Goal: Obtain resource: Download file/media

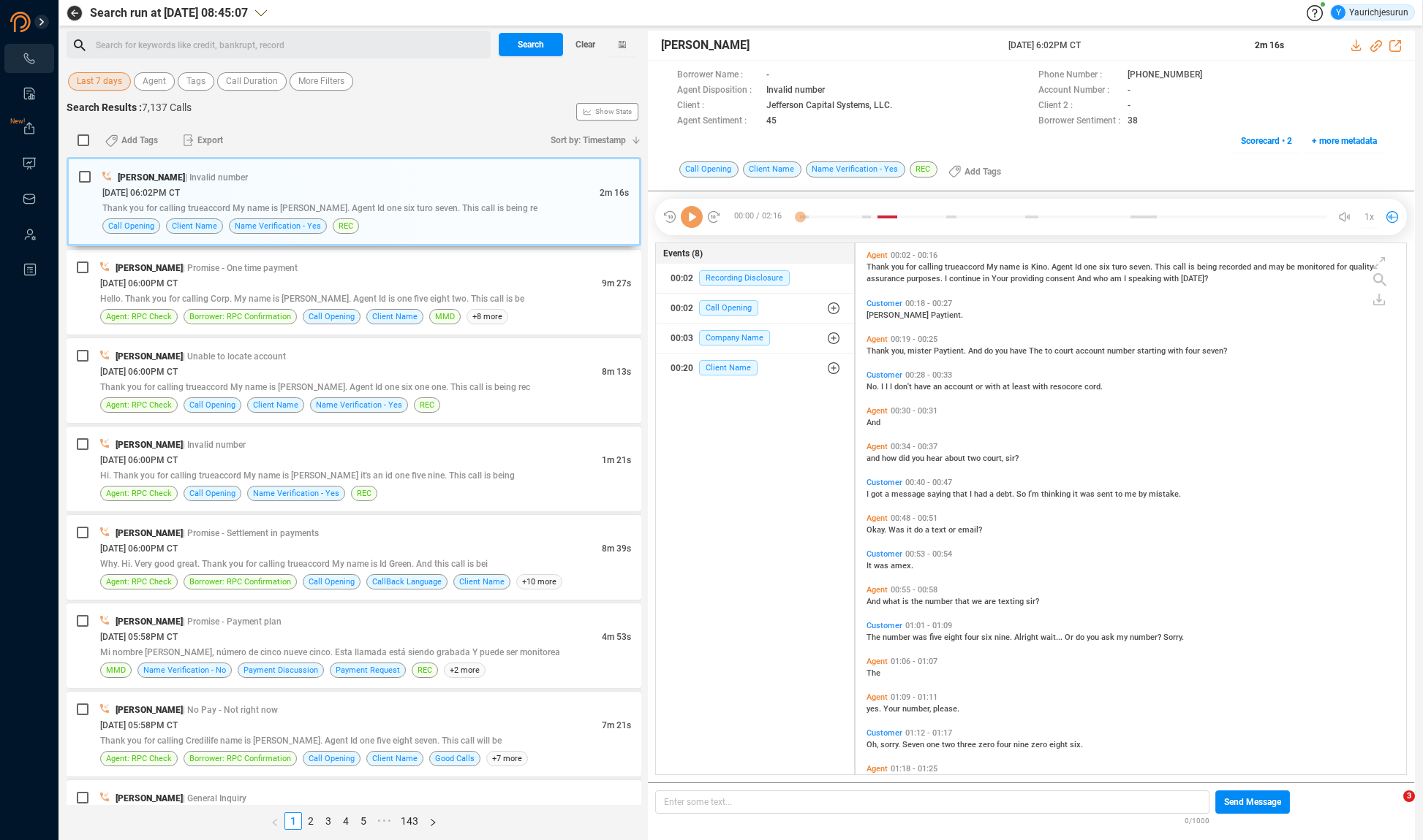
scroll to position [528, 543]
click at [90, 78] on span "Last 7 days" at bounding box center [99, 81] width 46 height 18
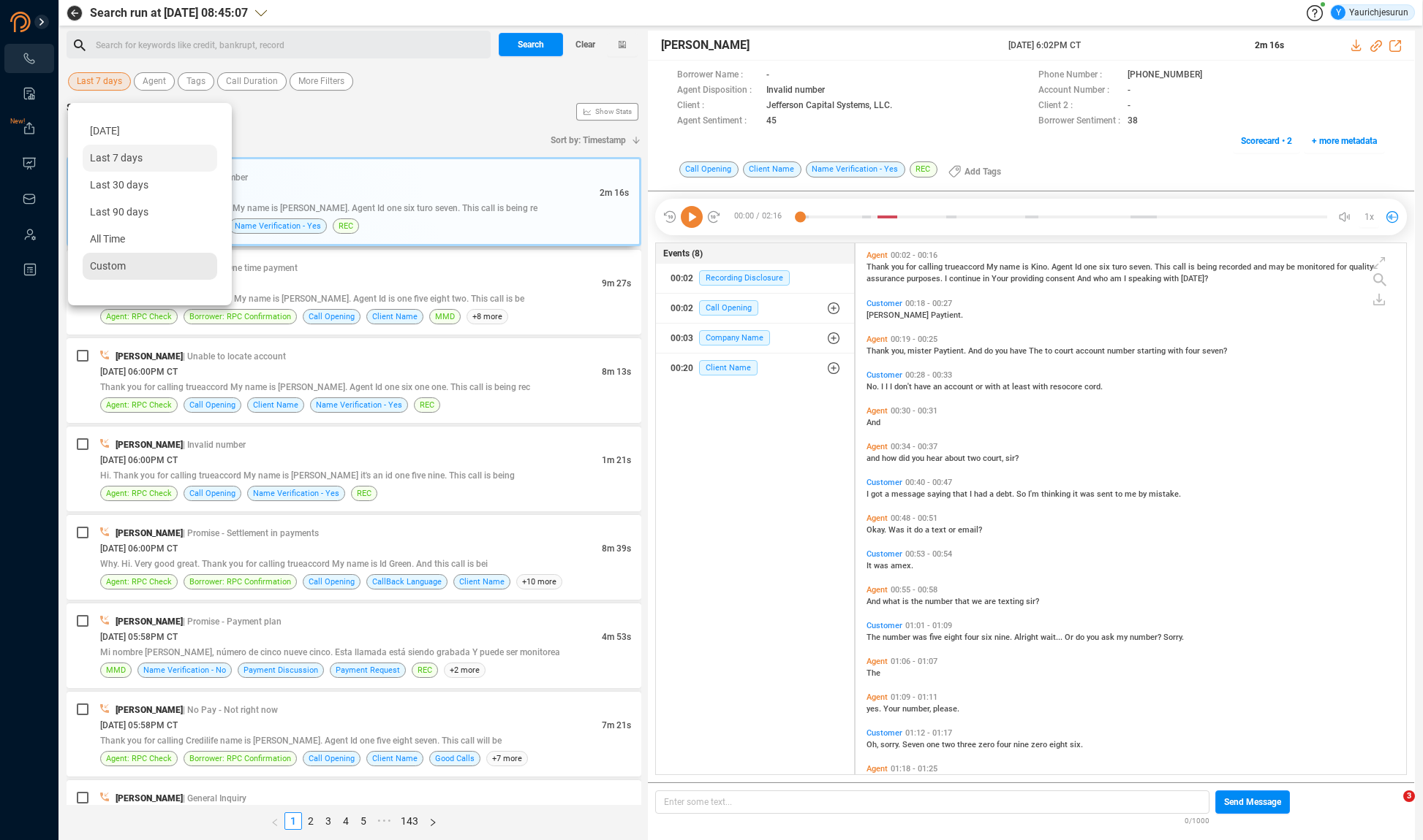
click at [114, 269] on span "Custom" at bounding box center [108, 266] width 36 height 12
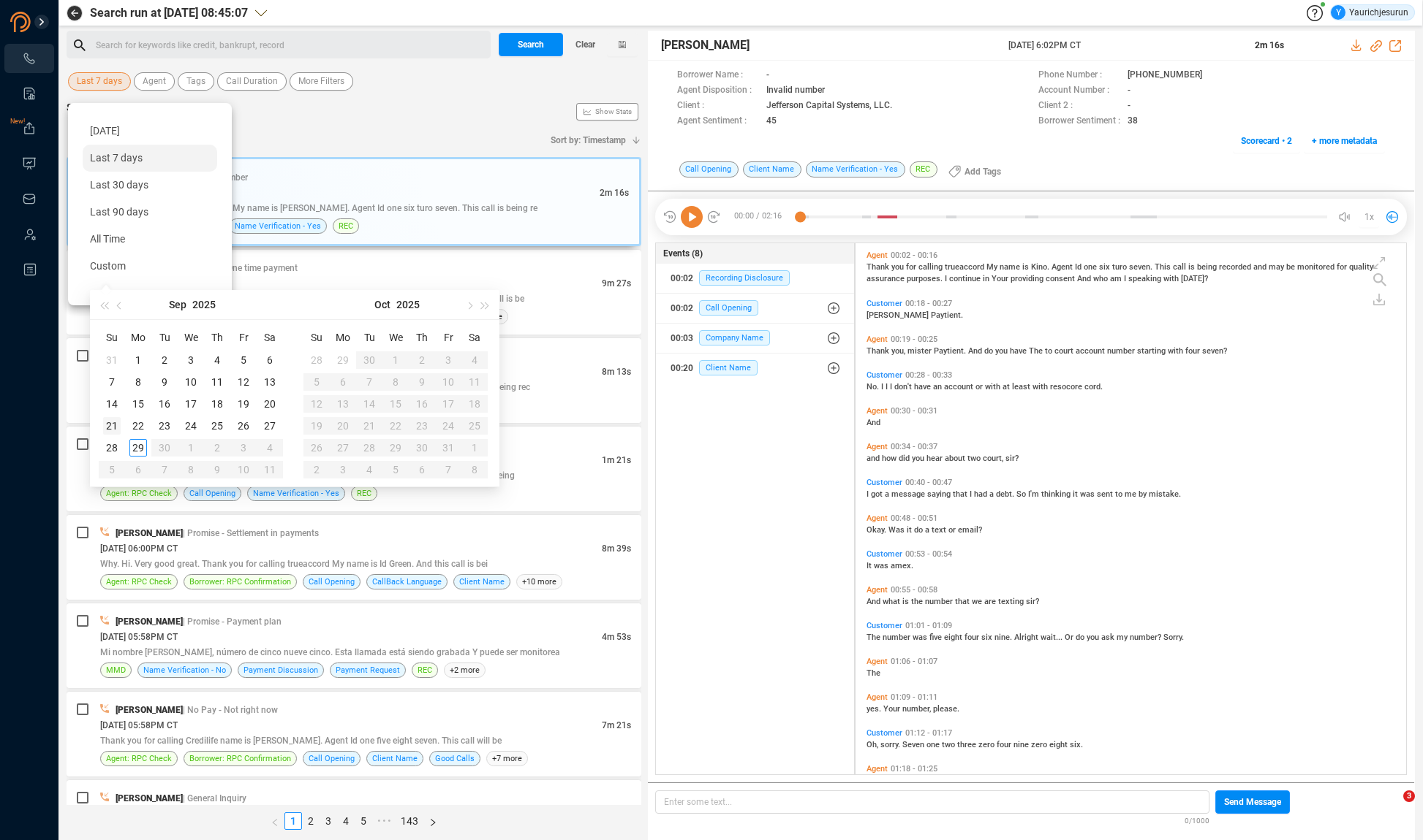
type input "[DATE]"
click at [108, 424] on div "21" at bounding box center [111, 425] width 17 height 17
type input "[DATE]"
click at [263, 426] on div "27" at bounding box center [269, 425] width 17 height 17
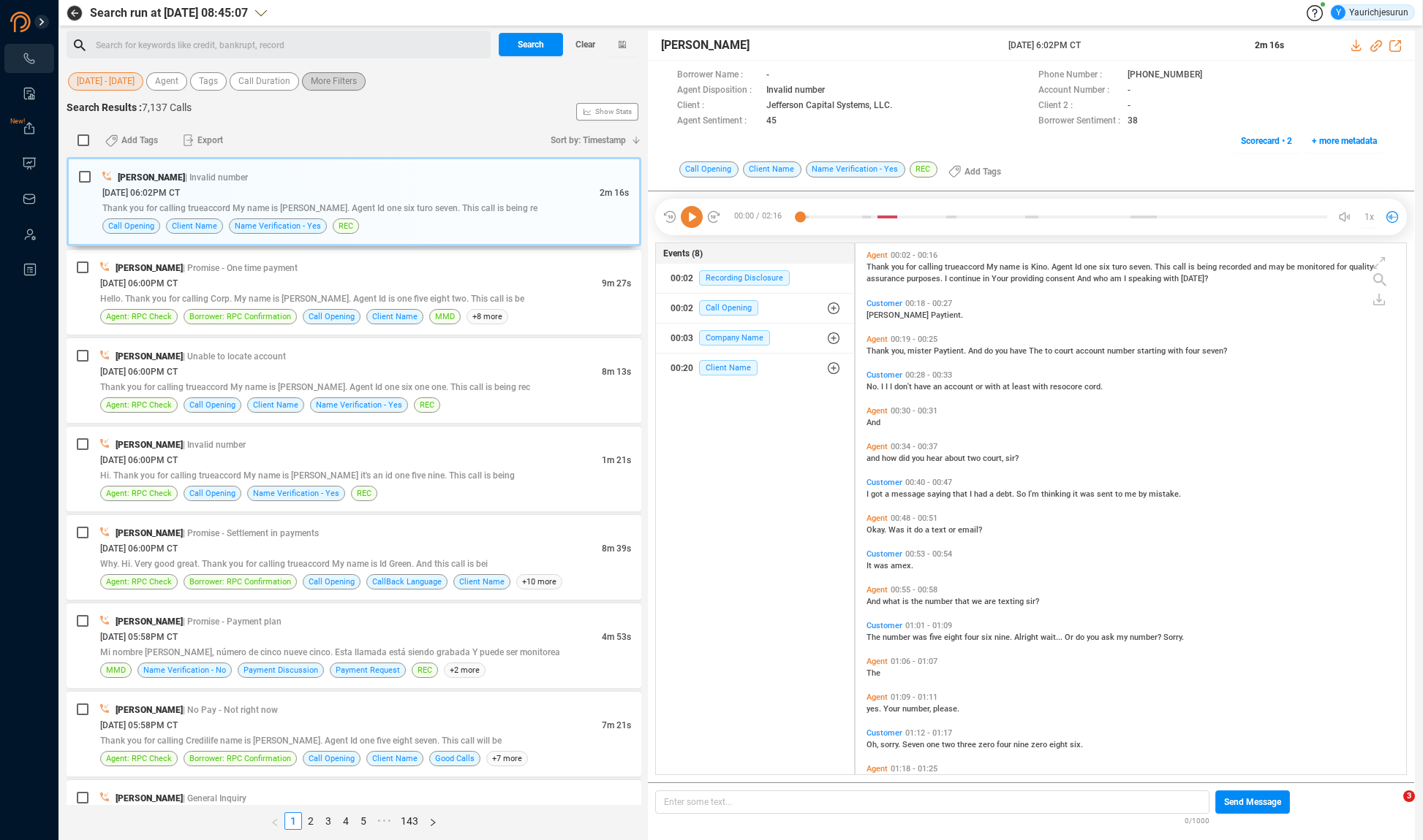
click at [351, 87] on span "More Filters" at bounding box center [334, 81] width 46 height 18
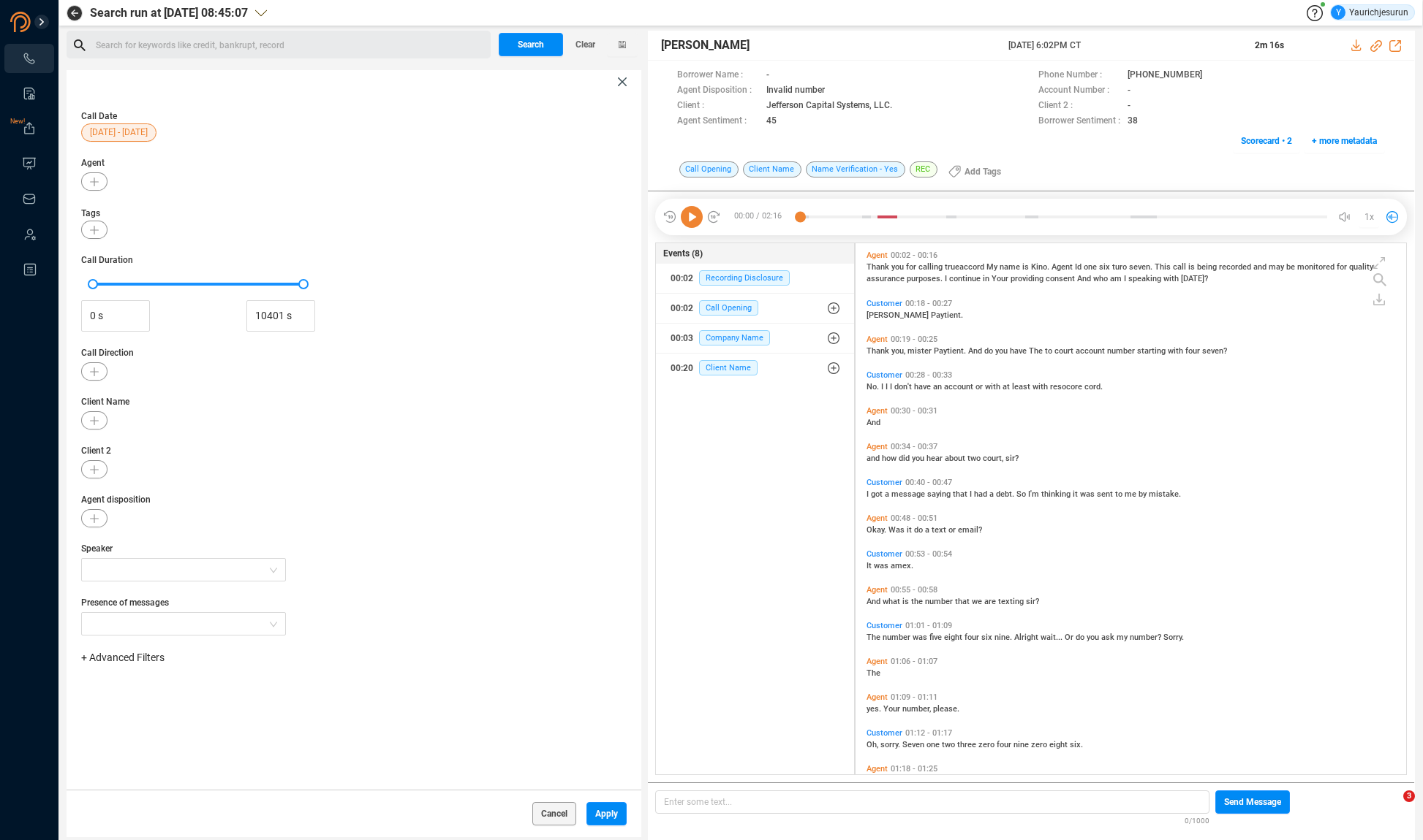
click at [148, 659] on span "+ Advanced Filters" at bounding box center [122, 657] width 83 height 12
click at [145, 781] on span "Phone Number" at bounding box center [129, 779] width 68 height 12
click at [254, 703] on div "Enter a comma separated list ﻿" at bounding box center [227, 704] width 278 height 31
click at [443, 641] on div "Call Date [DATE] - [DATE] Agent Tags Call Duration 0 s 10401 s Call Direction C…" at bounding box center [354, 442] width 574 height 696
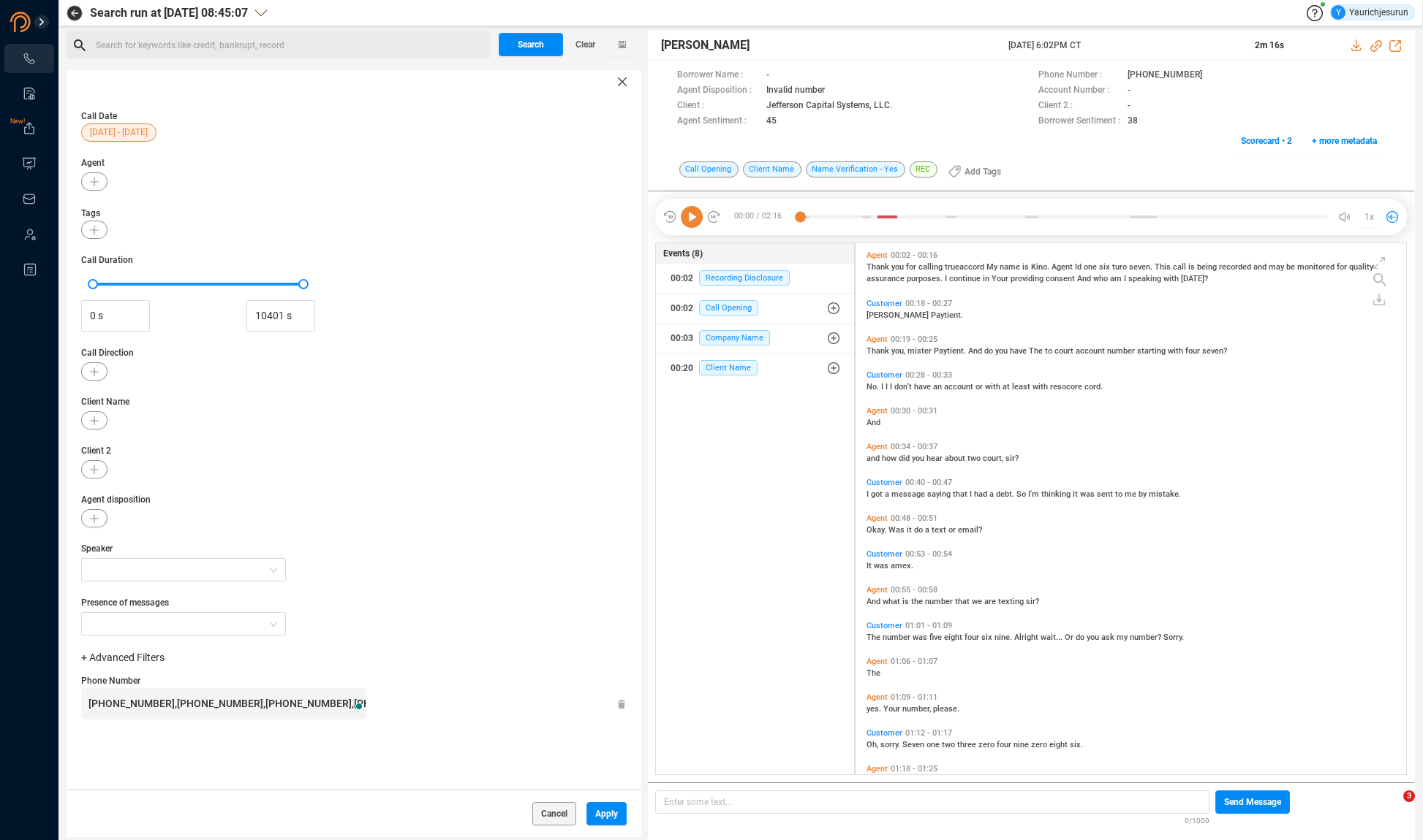
click at [309, 698] on span "[PHONE_NUMBER],[PHONE_NUMBER],[PHONE_NUMBER],[PHONE_NUMBER],[PHONE_NUMBER],[PHO…" at bounding box center [618, 703] width 1059 height 12
click at [600, 803] on span "Apply" at bounding box center [606, 814] width 23 height 24
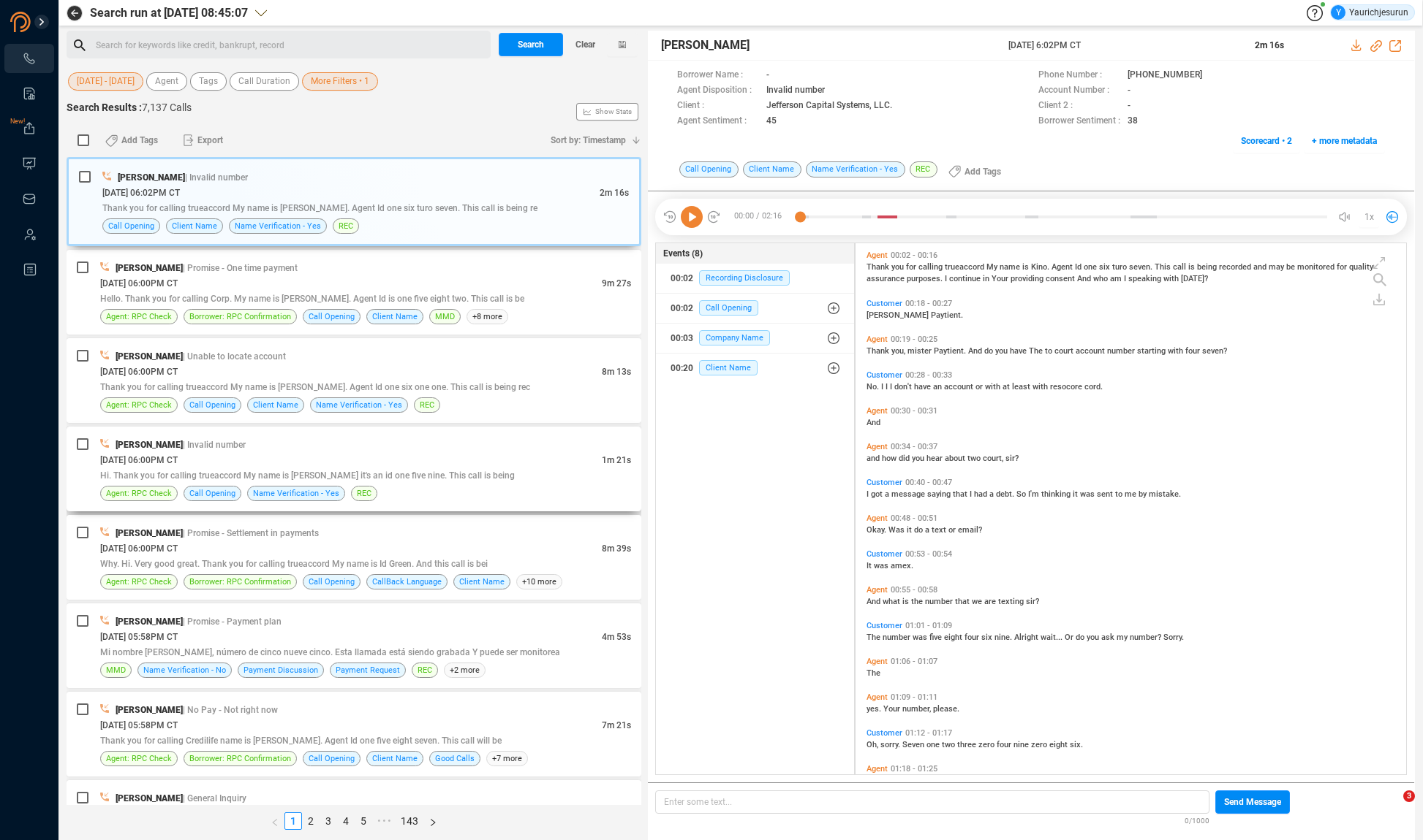
scroll to position [0, 0]
click at [524, 49] on span "Search" at bounding box center [531, 45] width 26 height 24
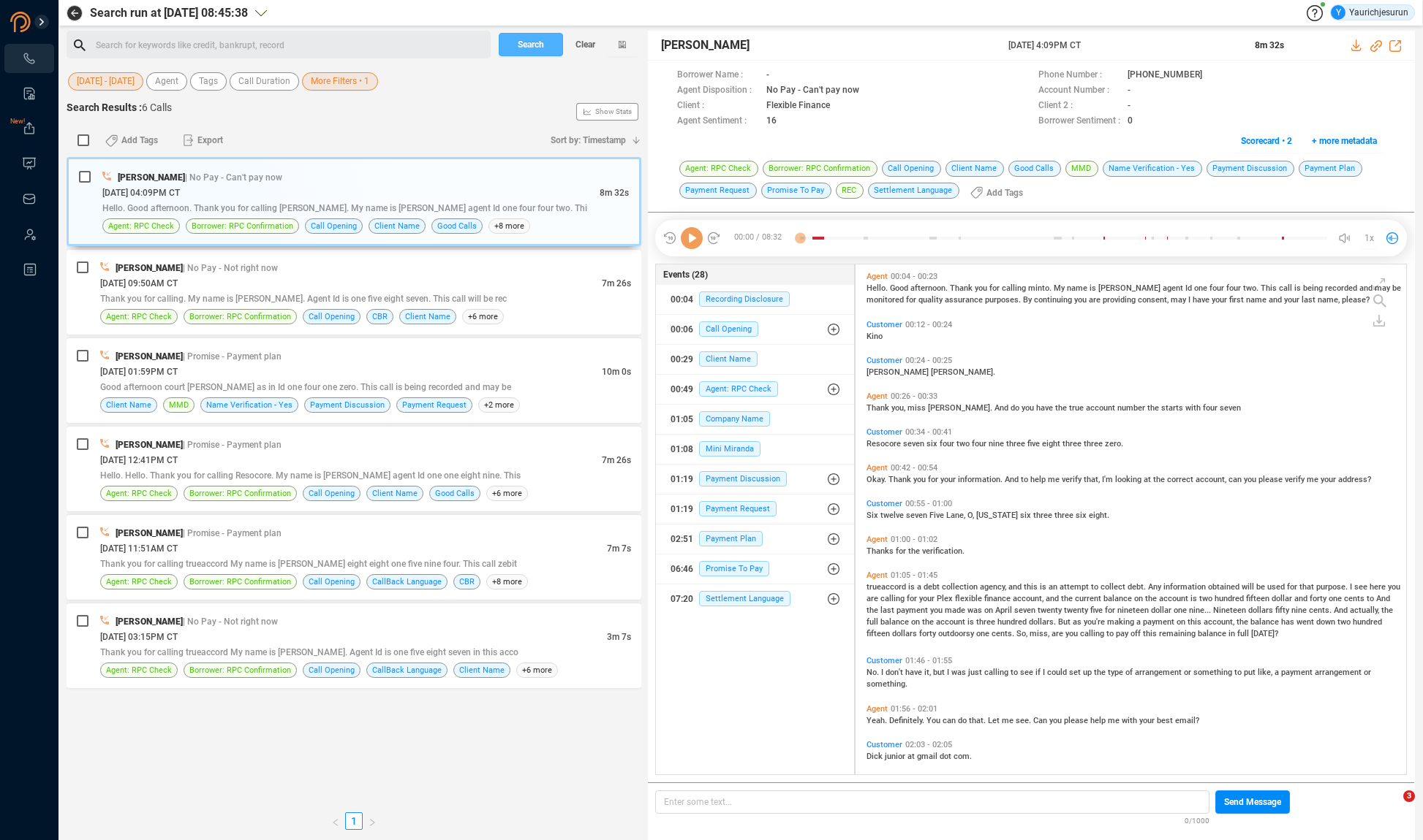
scroll to position [507, 543]
click at [87, 141] on input "checkbox" at bounding box center [83, 140] width 12 height 12
checkbox input "true"
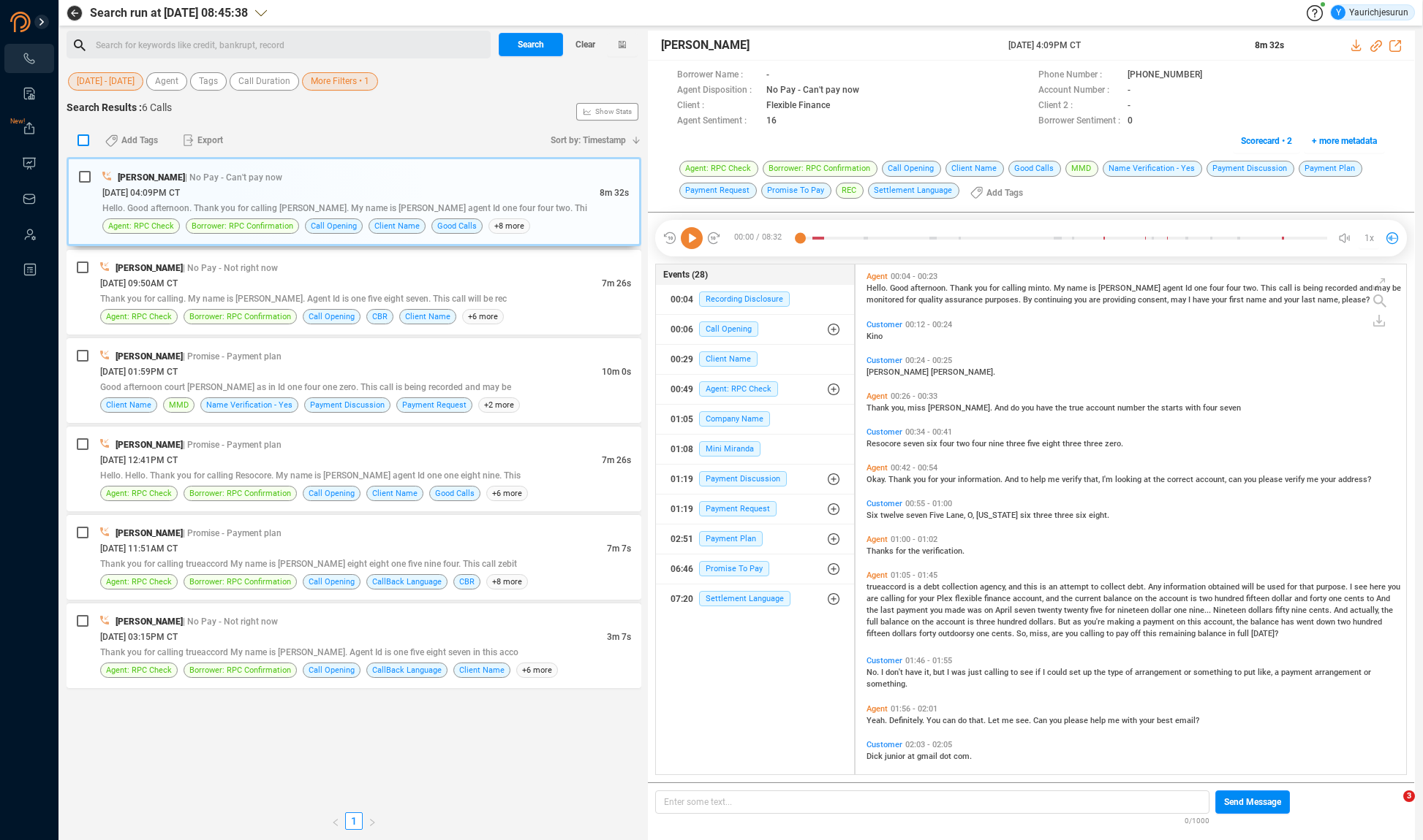
checkbox input "true"
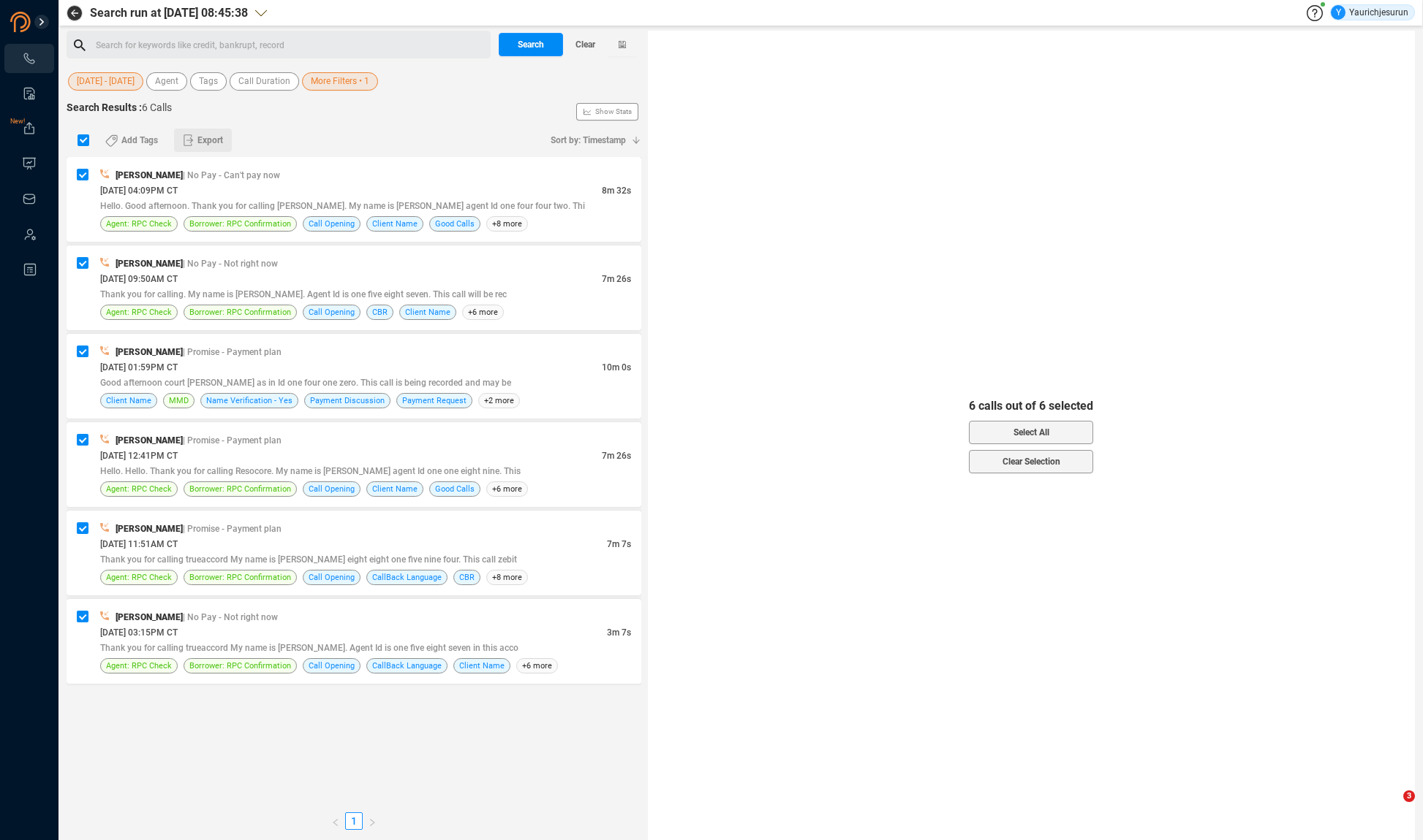
click at [209, 142] on span "Export" at bounding box center [211, 140] width 26 height 24
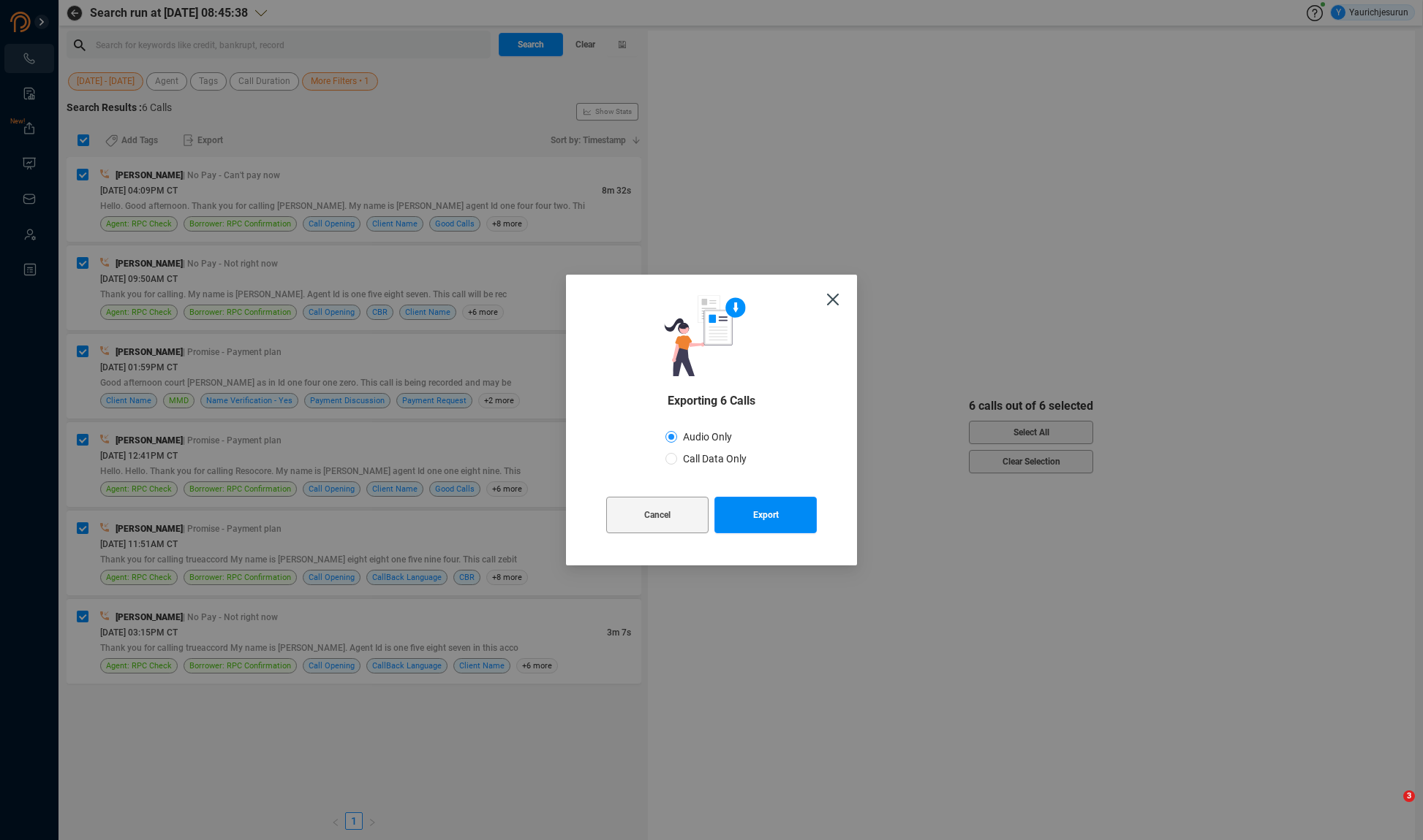
click at [733, 495] on div "Cancel Export" at bounding box center [711, 516] width 211 height 60
click at [735, 509] on button "Export" at bounding box center [766, 515] width 102 height 36
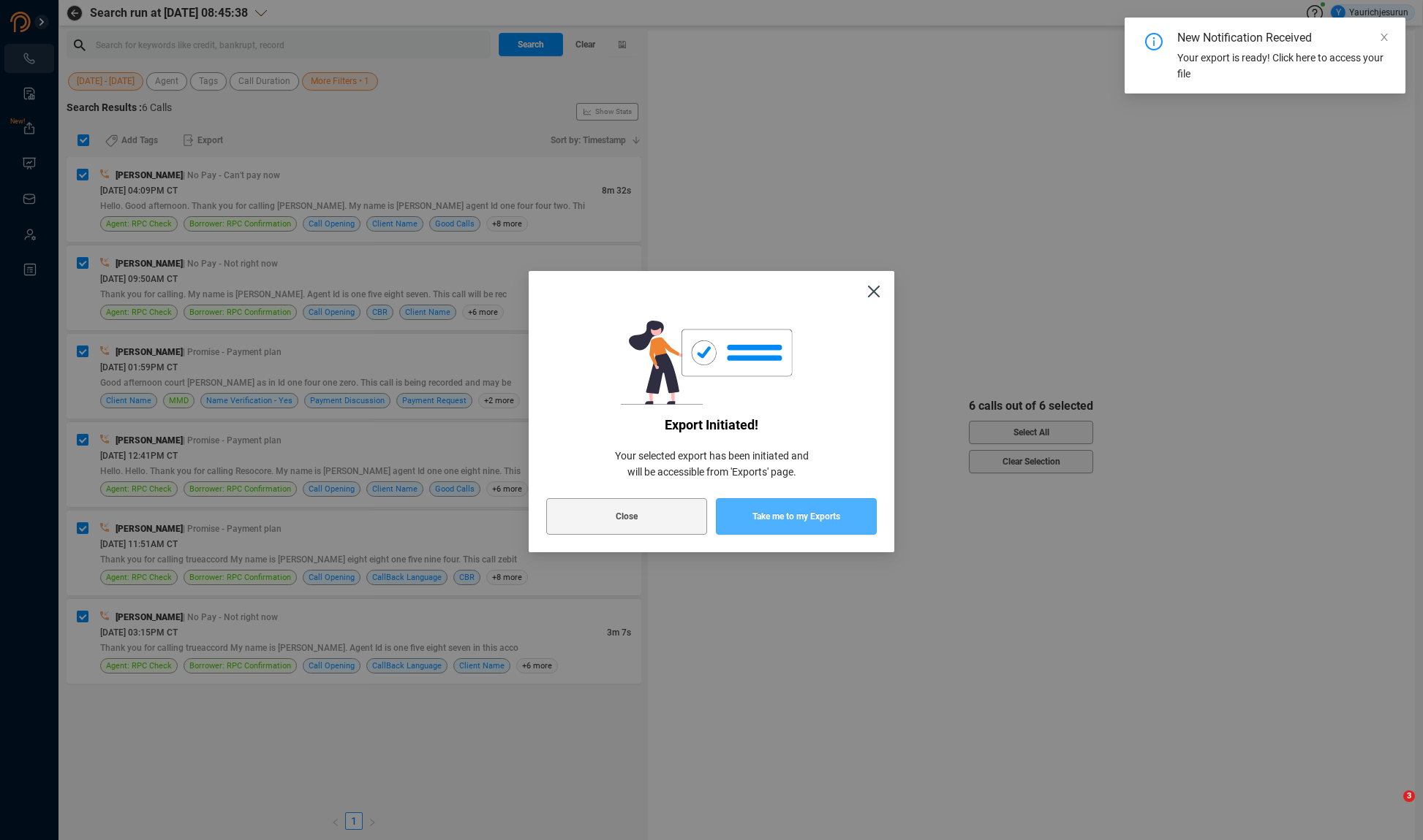
click at [773, 516] on span "Take me to my Exports" at bounding box center [796, 517] width 88 height 36
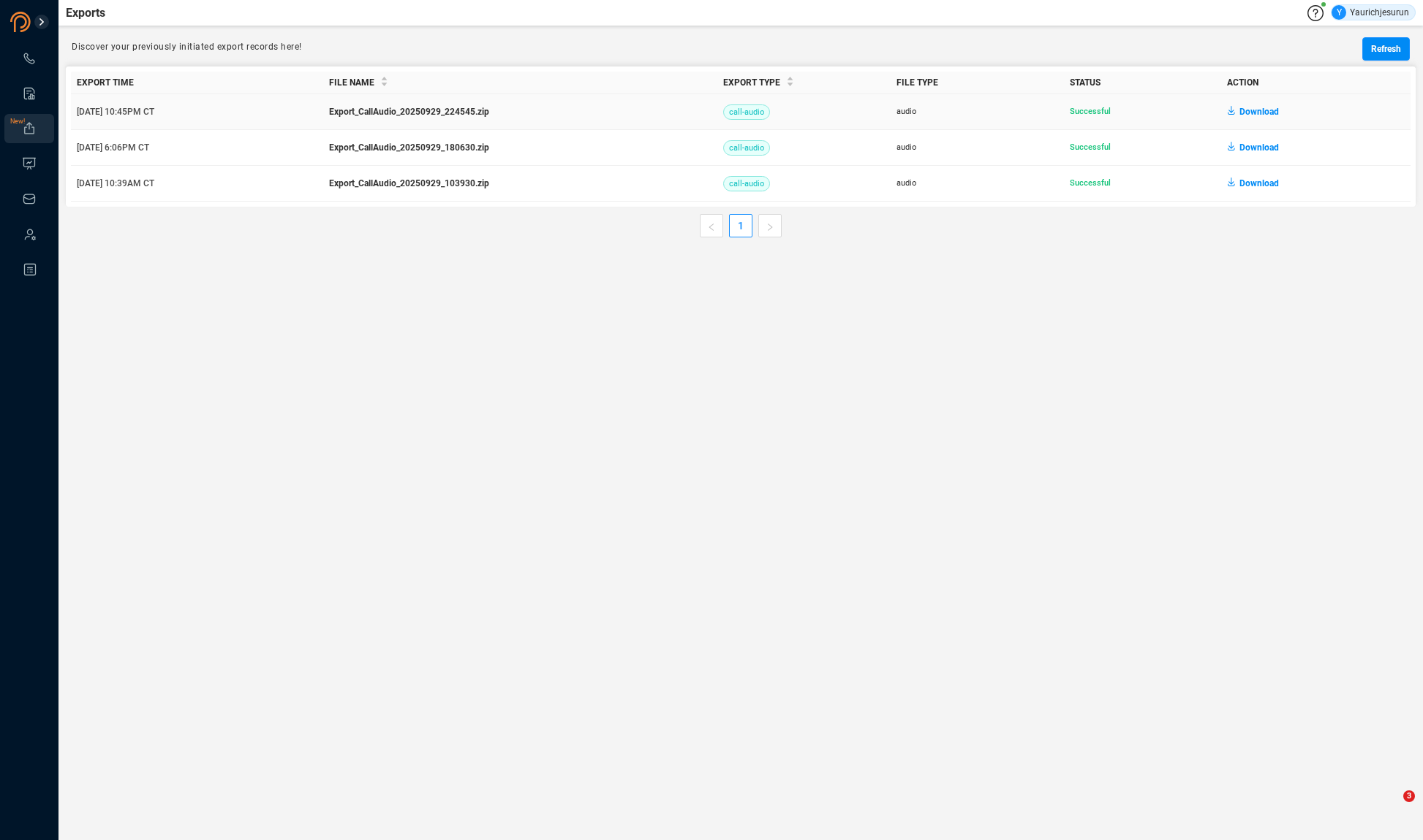
click at [1268, 110] on span "Download" at bounding box center [1258, 112] width 39 height 24
